Goal: Transaction & Acquisition: Purchase product/service

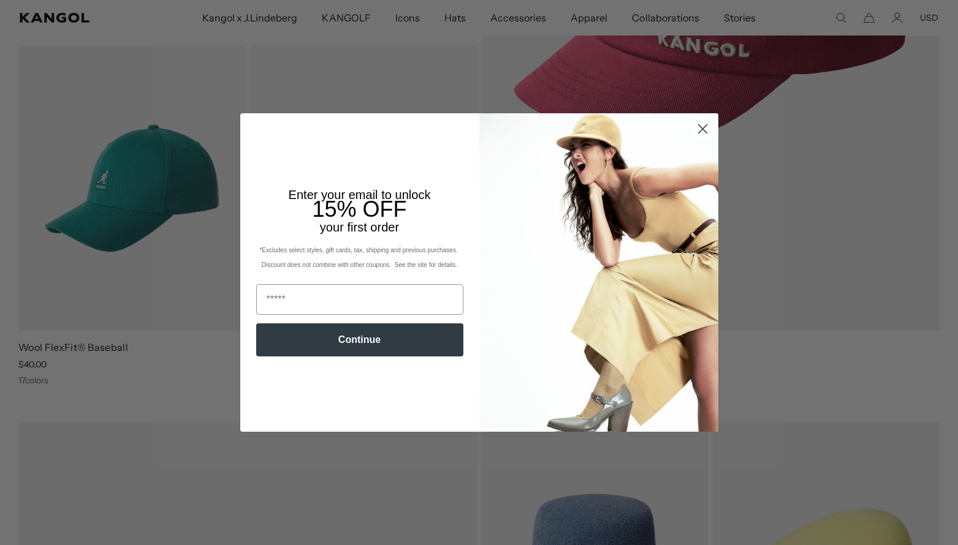
scroll to position [446, 0]
click at [697, 132] on circle "Close dialog" at bounding box center [702, 129] width 20 height 20
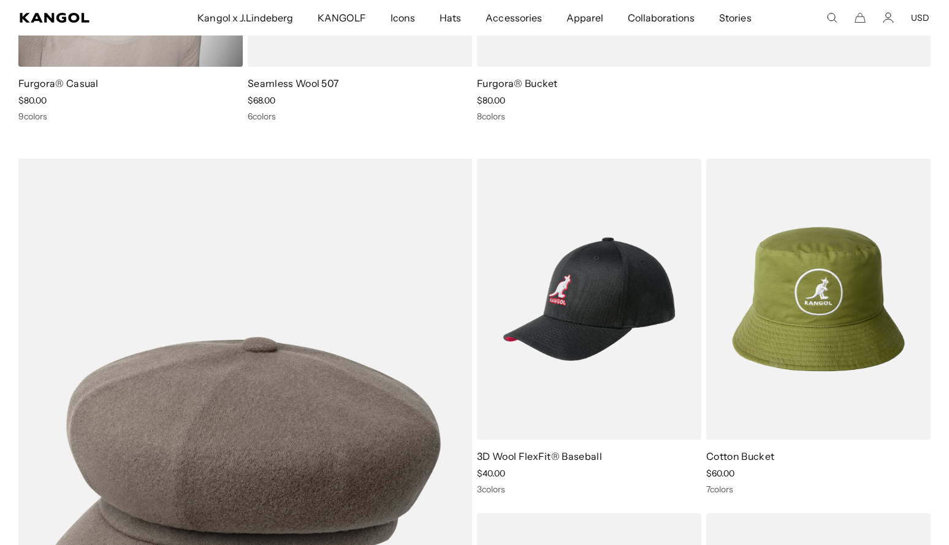
scroll to position [1978, 0]
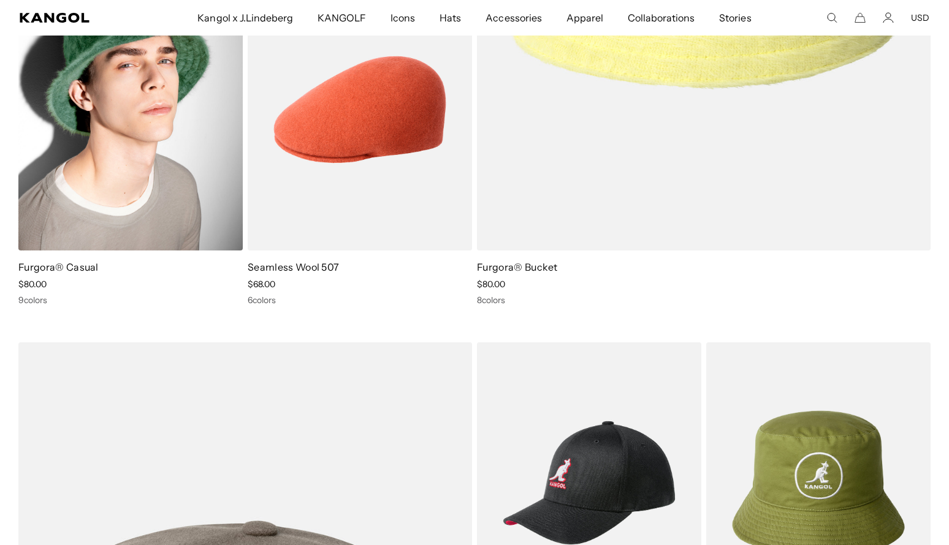
click at [170, 165] on img at bounding box center [130, 109] width 224 height 281
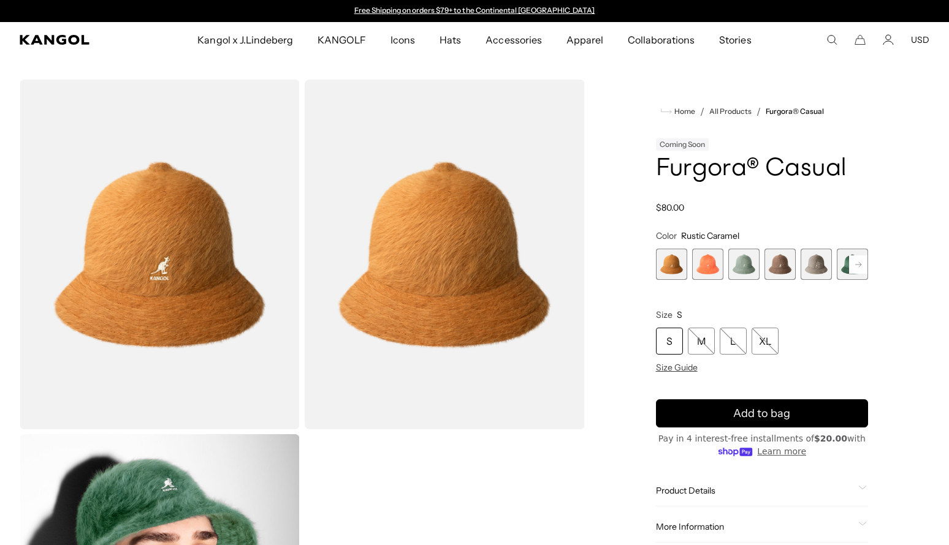
click at [852, 263] on rect at bounding box center [858, 265] width 18 height 18
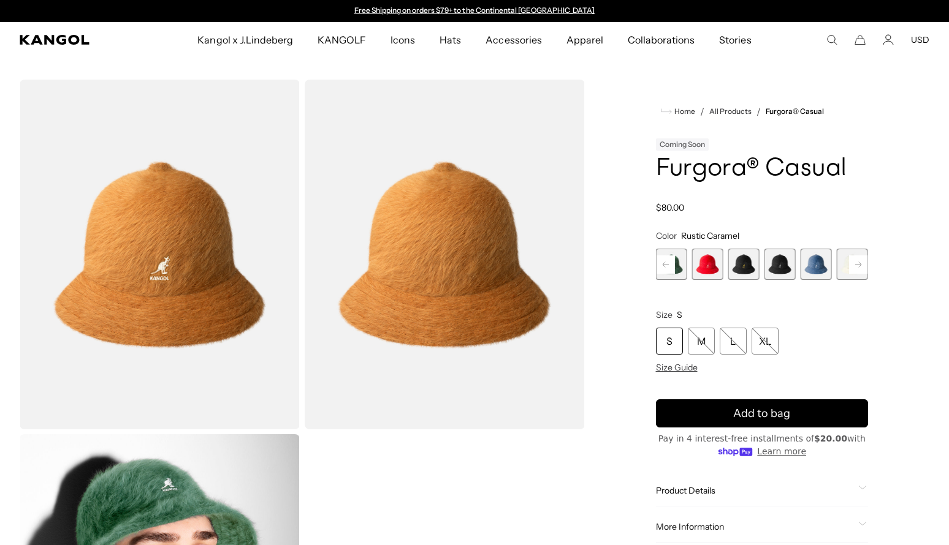
click at [852, 263] on rect at bounding box center [858, 265] width 18 height 18
click at [854, 265] on span "12 of 12" at bounding box center [851, 264] width 31 height 31
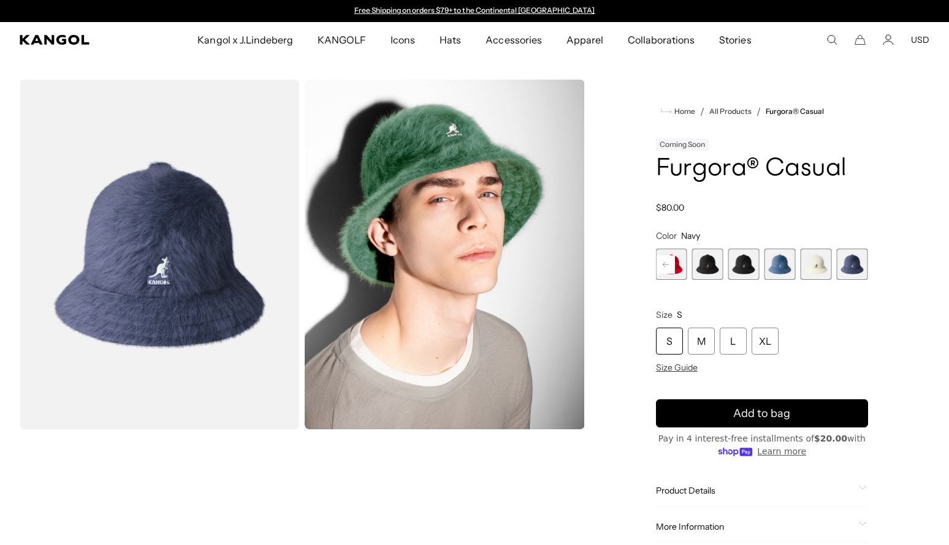
click at [793, 262] on span "10 of 12" at bounding box center [779, 264] width 31 height 31
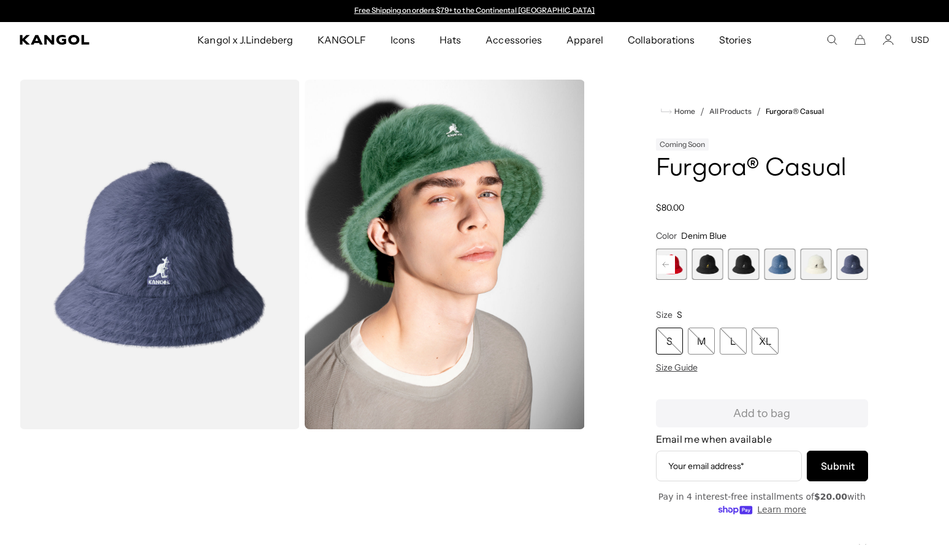
click at [809, 268] on span "11 of 12" at bounding box center [815, 264] width 31 height 31
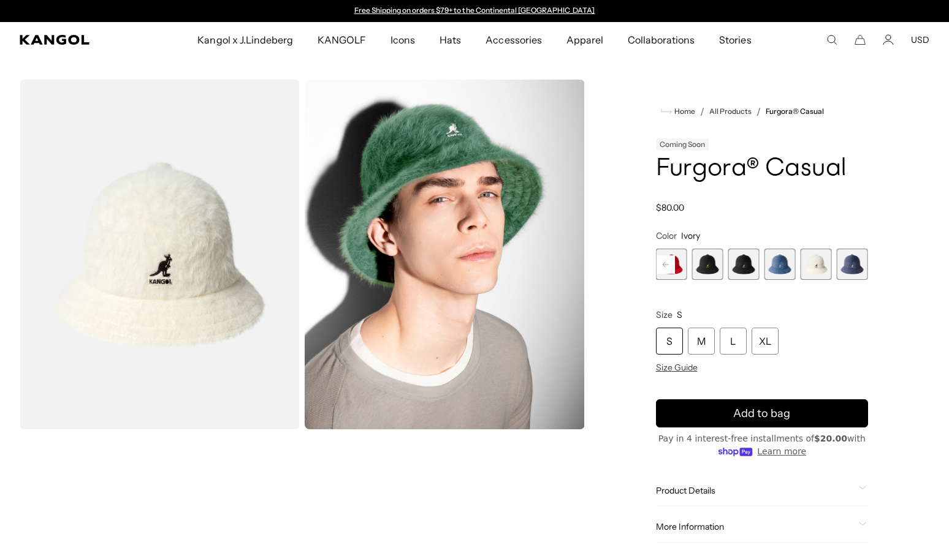
click at [851, 274] on span "12 of 12" at bounding box center [851, 264] width 31 height 31
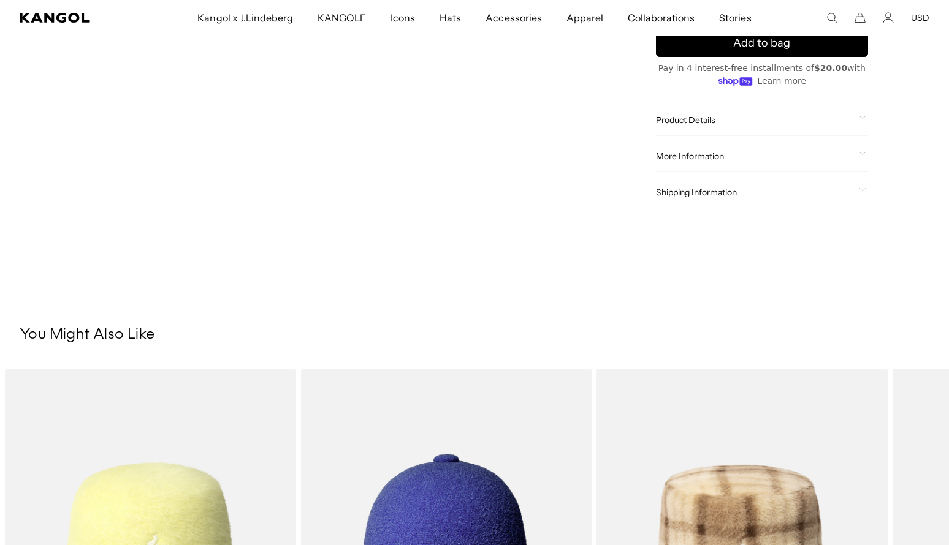
scroll to position [858, 0]
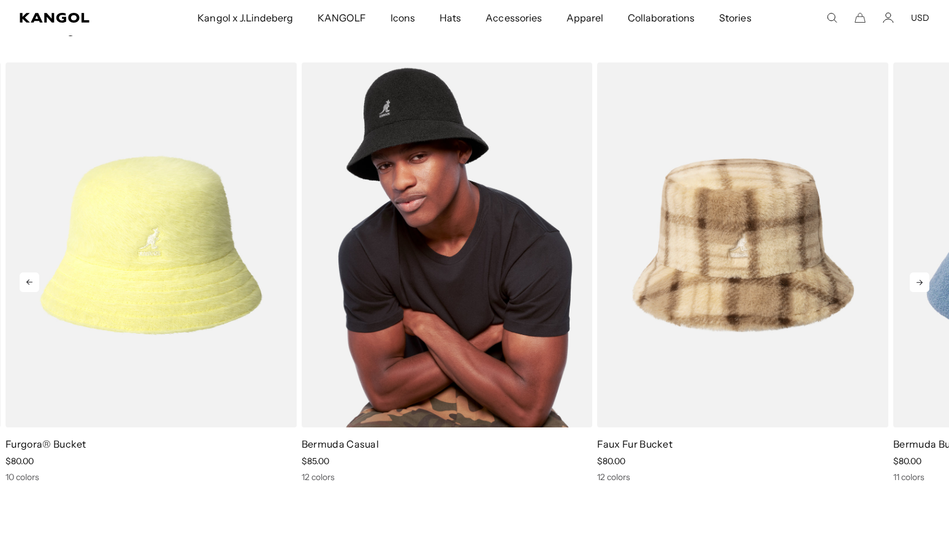
click at [404, 284] on img "2 of 5" at bounding box center [446, 244] width 291 height 365
click at [486, 336] on img "2 of 5" at bounding box center [446, 244] width 291 height 365
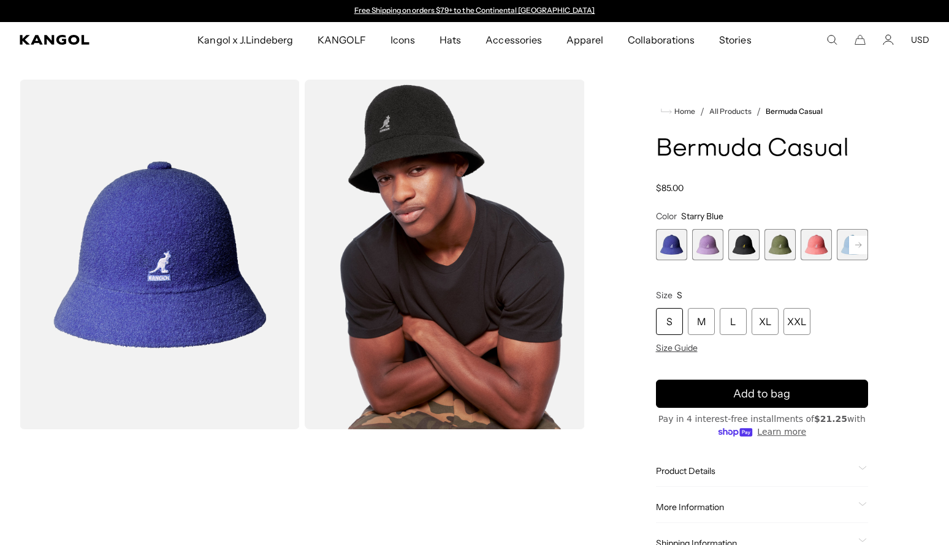
click at [745, 247] on span "3 of 12" at bounding box center [743, 244] width 31 height 31
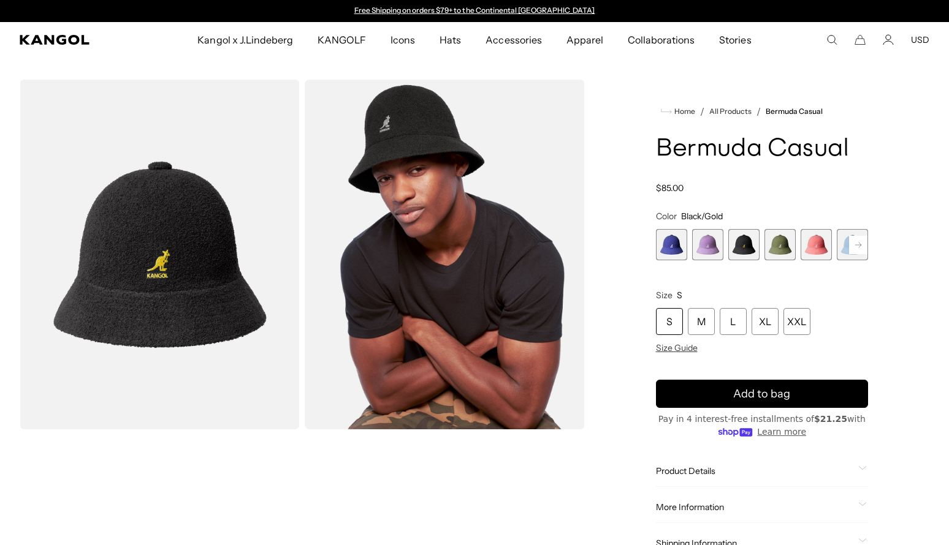
click at [857, 242] on rect at bounding box center [858, 245] width 18 height 18
click at [857, 243] on rect at bounding box center [858, 245] width 18 height 18
click at [859, 244] on rect at bounding box center [858, 245] width 18 height 18
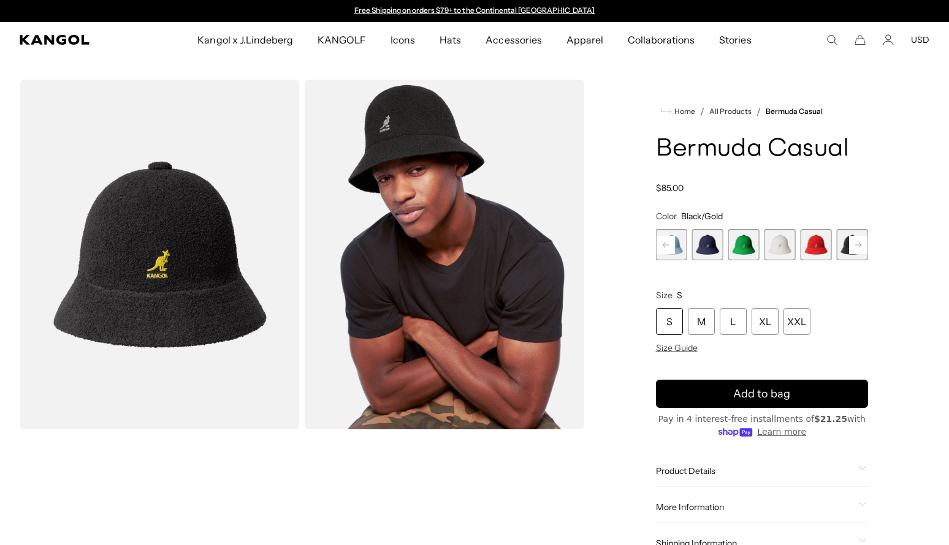
click at [859, 244] on rect at bounding box center [858, 245] width 18 height 18
click at [860, 245] on span "12 of 12" at bounding box center [851, 244] width 31 height 31
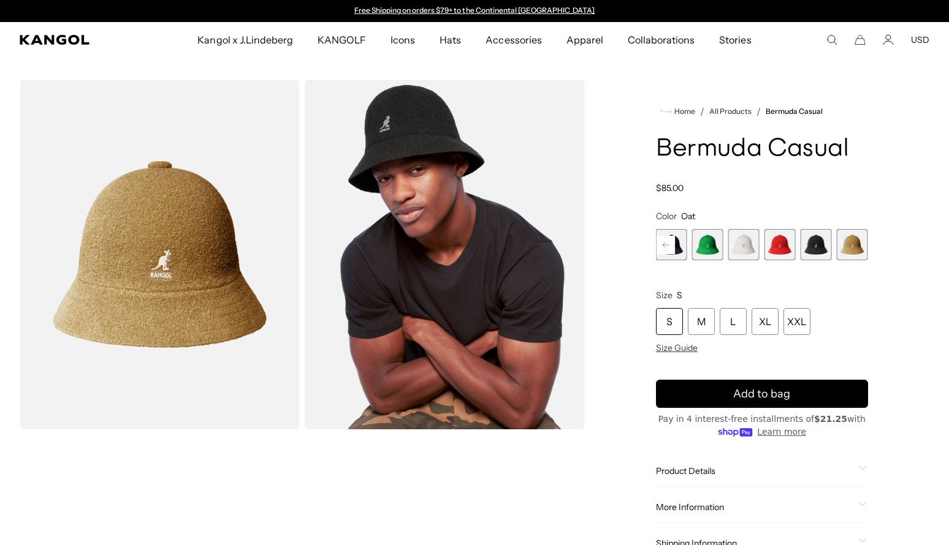
click at [816, 248] on span "11 of 12" at bounding box center [815, 244] width 31 height 31
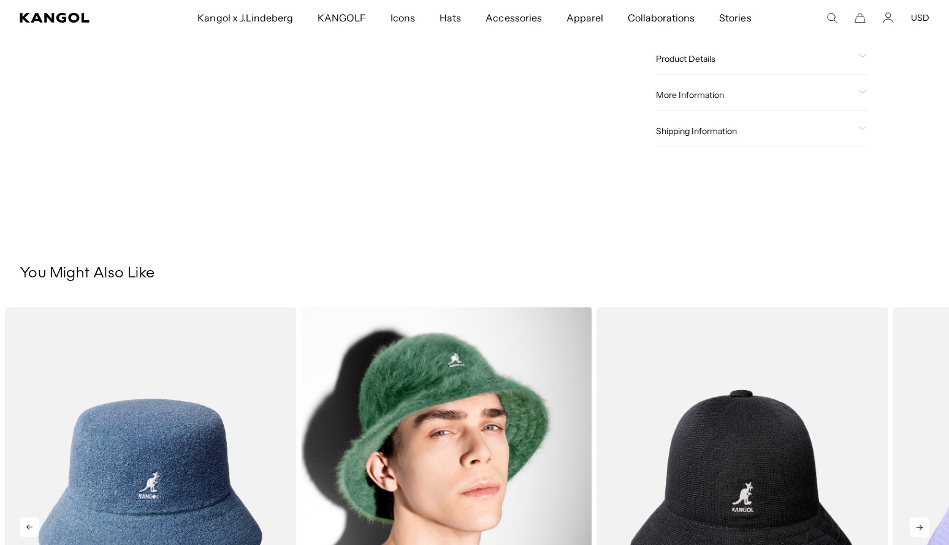
scroll to position [797, 0]
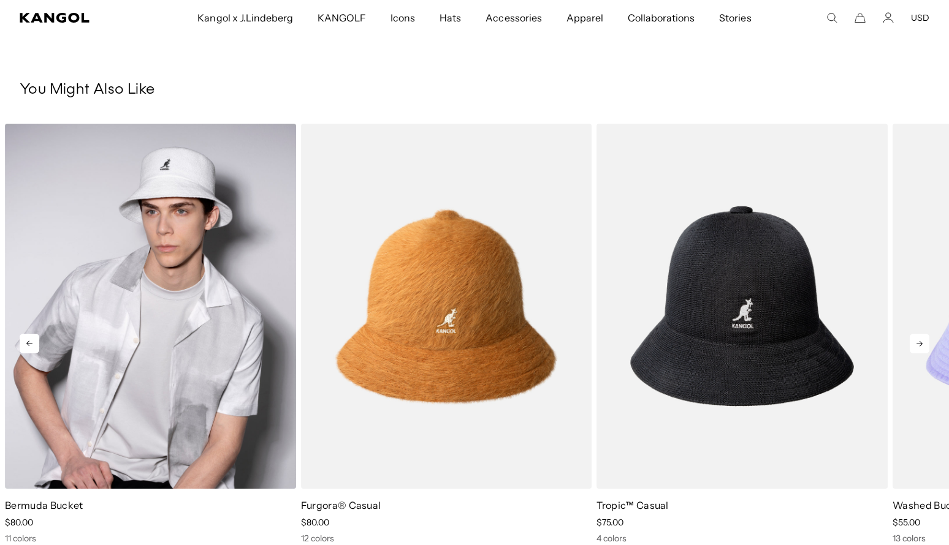
click at [236, 313] on img "1 of 5" at bounding box center [150, 306] width 291 height 365
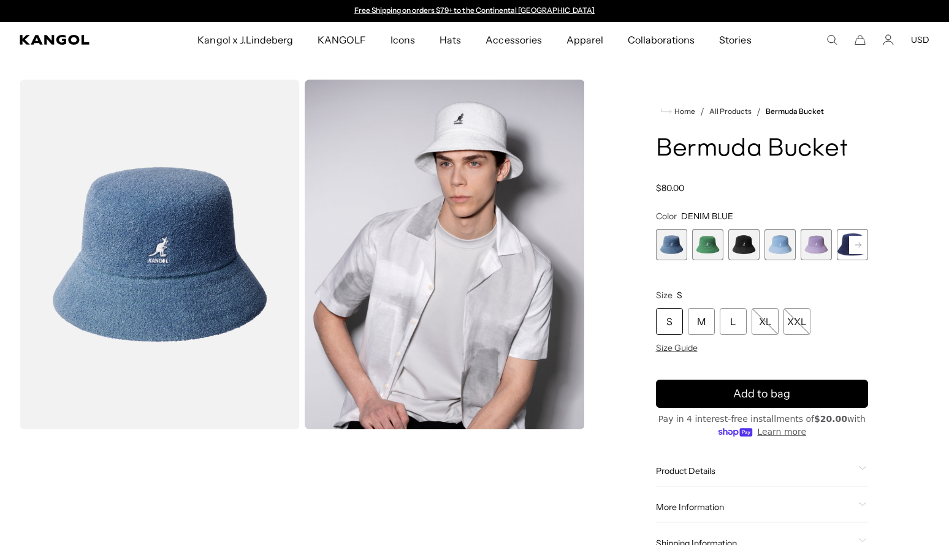
click at [751, 255] on span "3 of 11" at bounding box center [743, 244] width 31 height 31
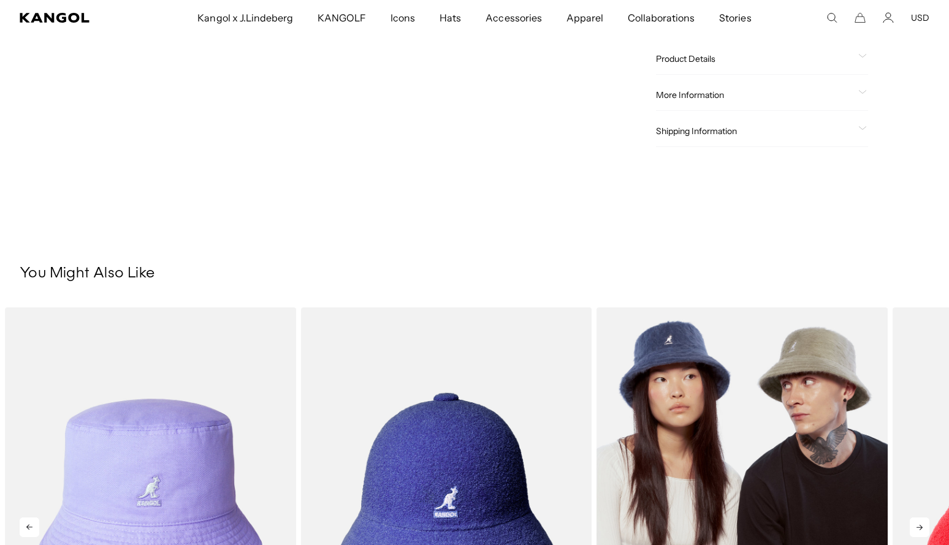
scroll to position [797, 0]
